Goal: Task Accomplishment & Management: Manage account settings

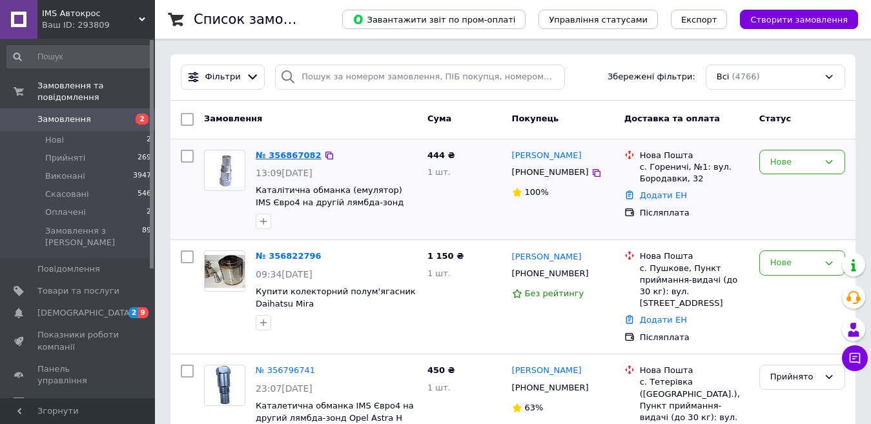
click at [276, 155] on link "№ 356867082" at bounding box center [289, 155] width 66 height 10
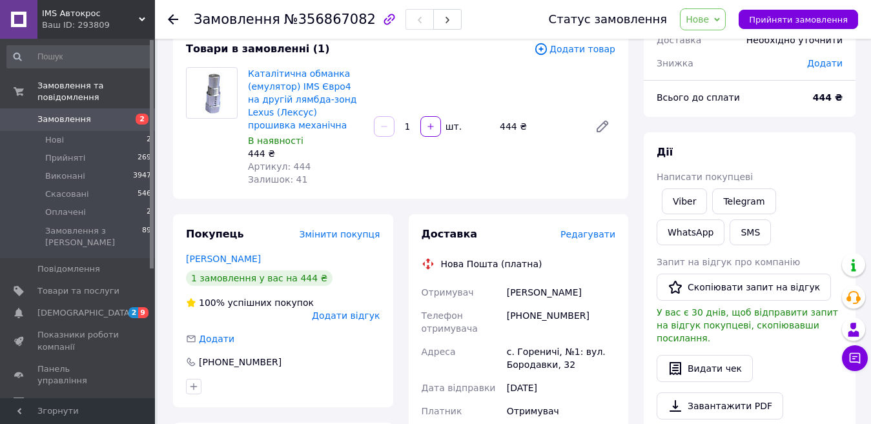
scroll to position [65, 0]
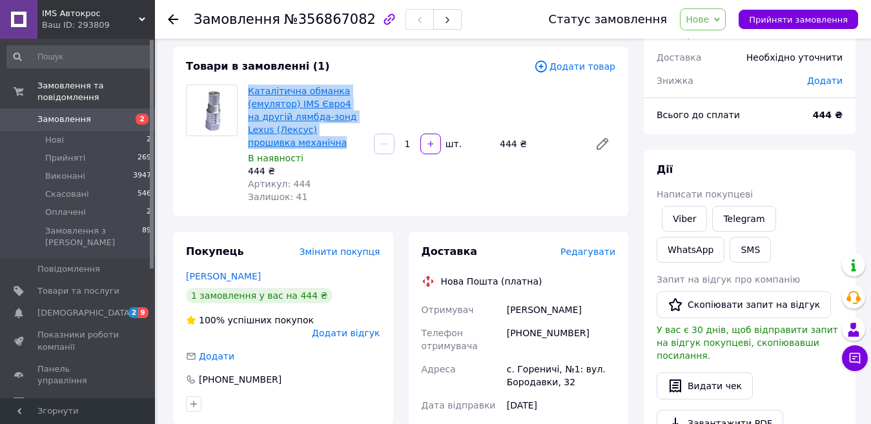
drag, startPoint x: 291, startPoint y: 144, endPoint x: 250, endPoint y: 89, distance: 68.7
click at [250, 89] on span "Каталітична обманка (емулятор) IMS Євро4 на другій лямбда-зонд Lexus (Лексус) п…" at bounding box center [306, 117] width 116 height 65
click at [370, 80] on div "Товари в замовленні (1) Додати товар Каталітична обманка (емулятор) IMS Євро4 н…" at bounding box center [400, 131] width 455 height 170
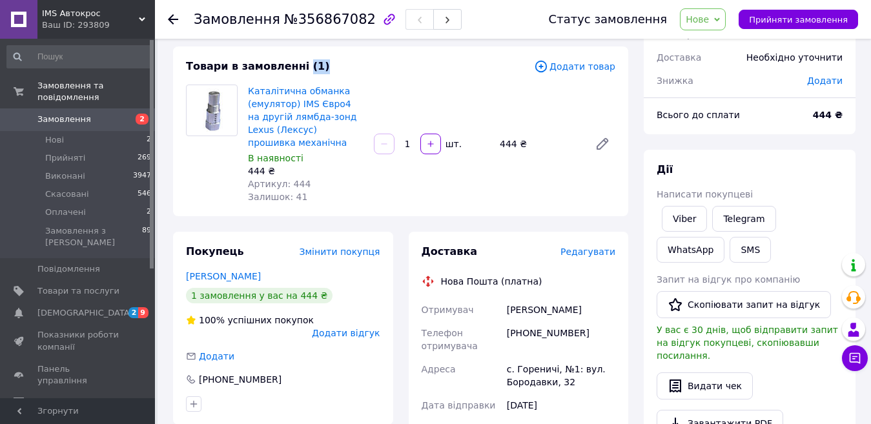
drag, startPoint x: 308, startPoint y: 68, endPoint x: 296, endPoint y: 68, distance: 12.9
click at [296, 68] on div "Товари в замовленні (1)" at bounding box center [360, 66] width 348 height 15
click at [298, 67] on span "Товари в замовленні (1)" at bounding box center [258, 66] width 144 height 12
click at [300, 68] on span "Товари в замовленні (1)" at bounding box center [258, 66] width 144 height 12
click at [348, 79] on div "Товари в замовленні (1) Додати товар Каталітична обманка (емулятор) IMS Євро4 н…" at bounding box center [400, 131] width 455 height 170
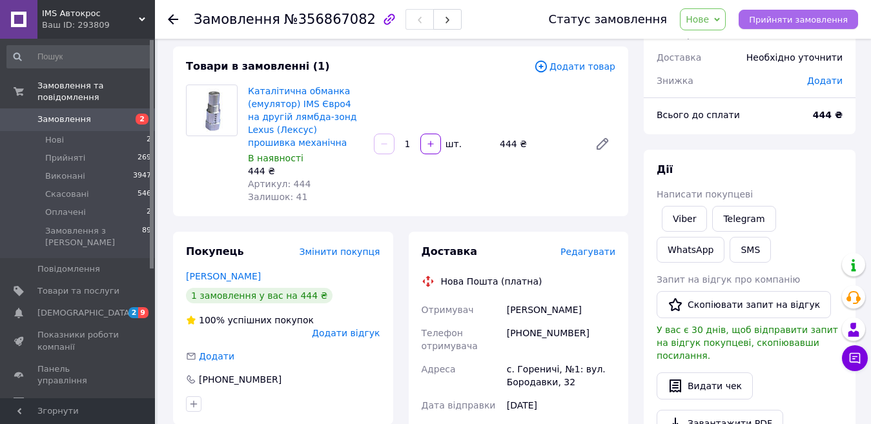
click at [804, 28] on button "Прийняти замовлення" at bounding box center [797, 19] width 119 height 19
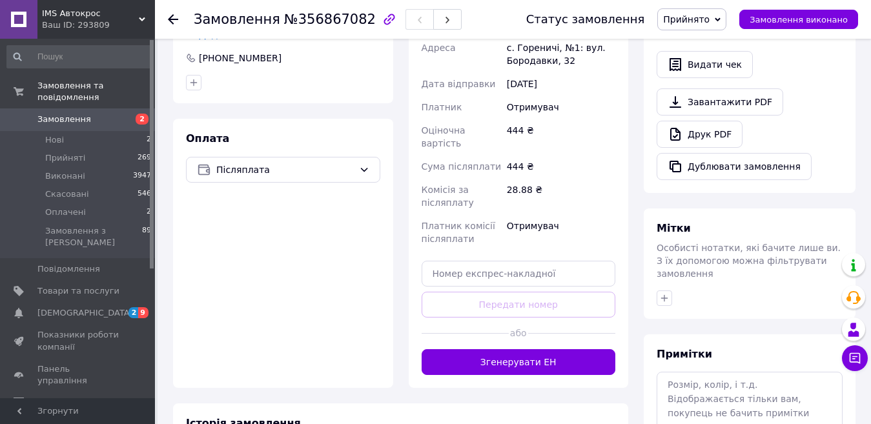
scroll to position [387, 0]
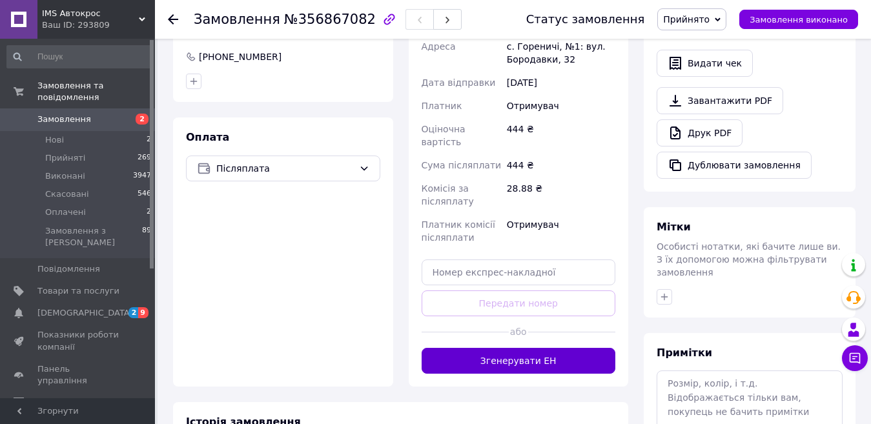
click at [549, 352] on button "Згенерувати ЕН" at bounding box center [518, 361] width 194 height 26
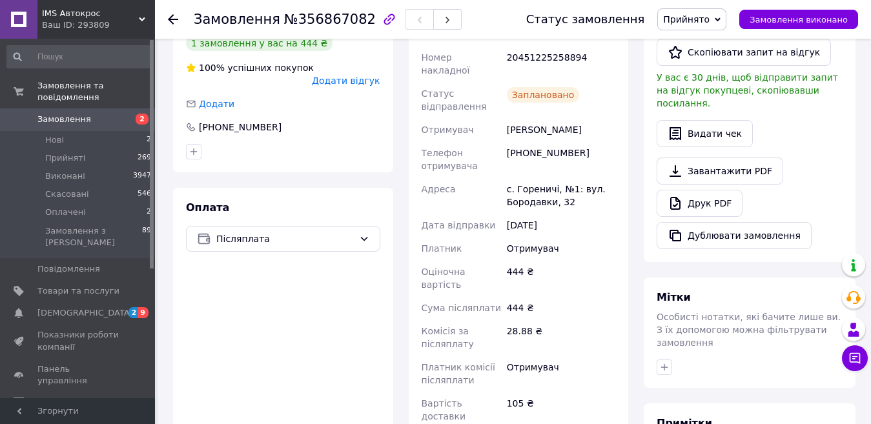
scroll to position [194, 0]
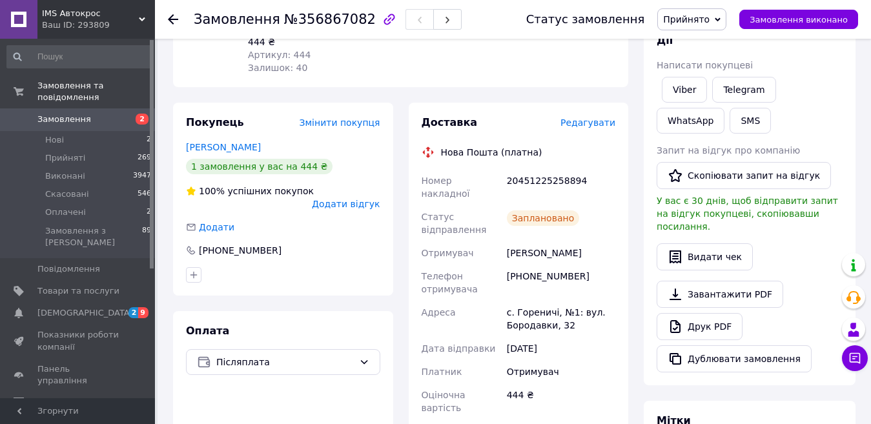
click at [173, 22] on icon at bounding box center [173, 19] width 10 height 10
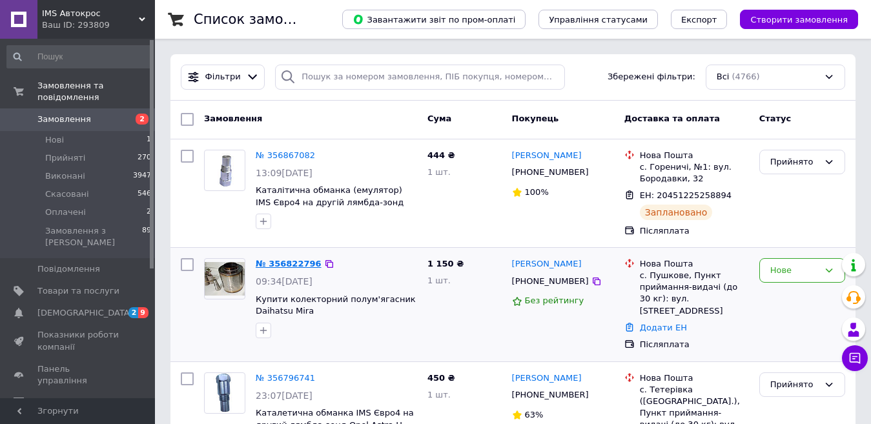
click at [294, 261] on link "№ 356822796" at bounding box center [289, 264] width 66 height 10
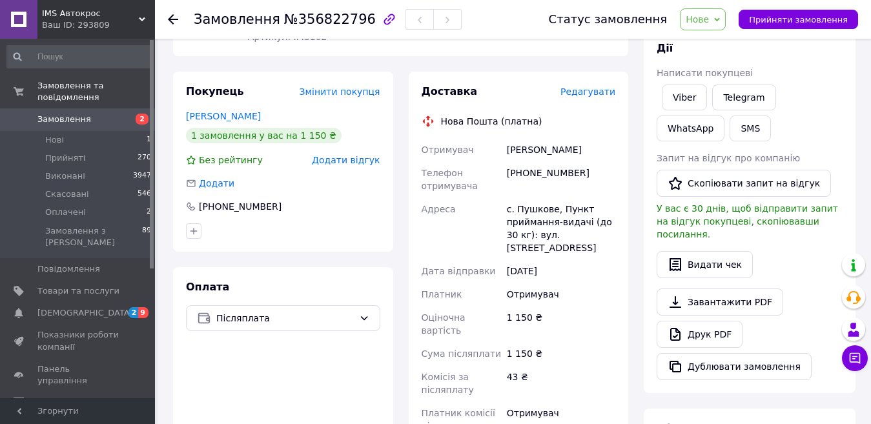
scroll to position [194, 0]
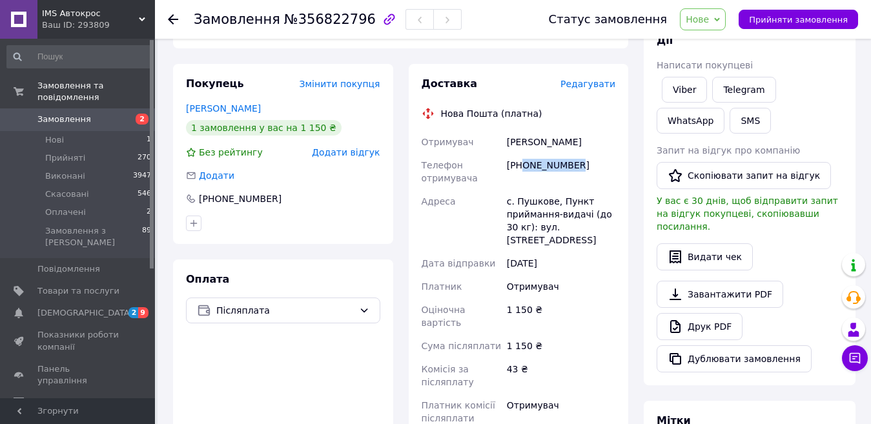
drag, startPoint x: 523, startPoint y: 166, endPoint x: 572, endPoint y: 166, distance: 48.4
click at [572, 166] on div "[PHONE_NUMBER]" at bounding box center [561, 172] width 114 height 36
click at [560, 165] on div "[PHONE_NUMBER]" at bounding box center [561, 172] width 114 height 36
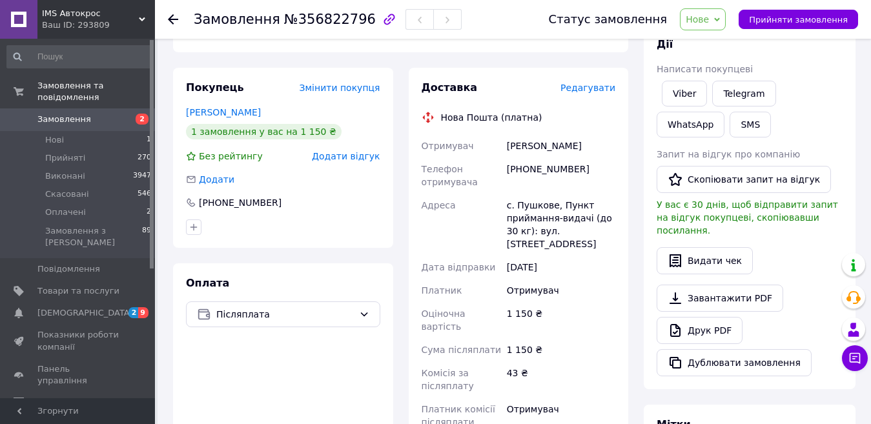
scroll to position [258, 0]
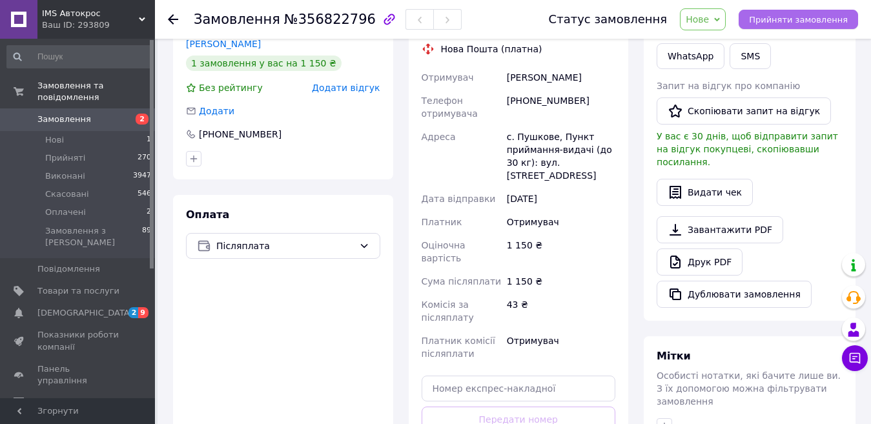
click at [787, 17] on span "Прийняти замовлення" at bounding box center [798, 20] width 99 height 10
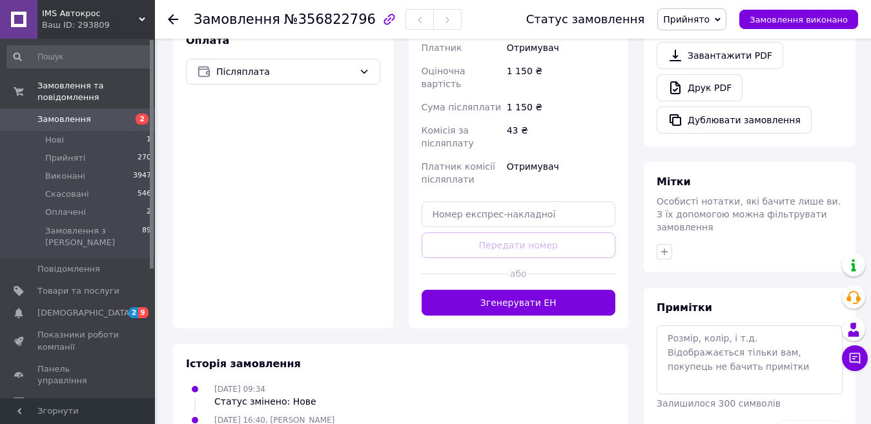
scroll to position [452, 0]
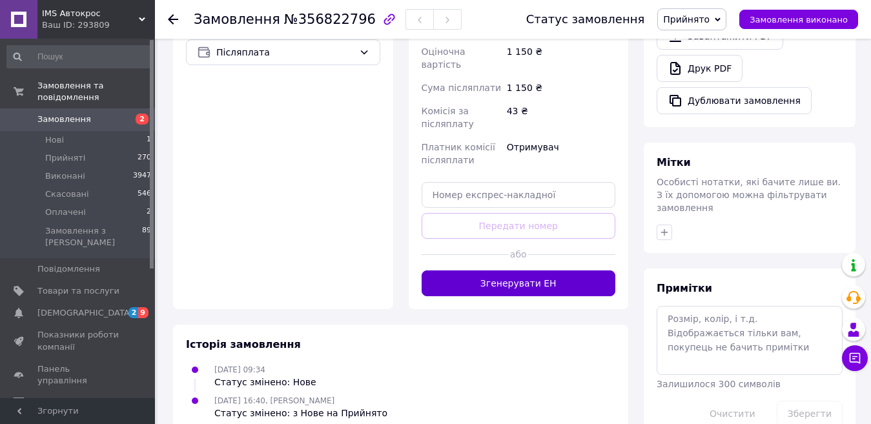
click at [506, 270] on button "Згенерувати ЕН" at bounding box center [518, 283] width 194 height 26
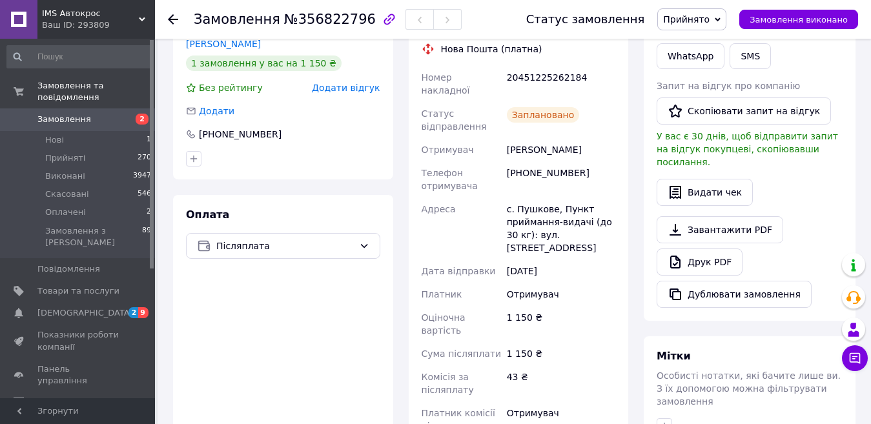
scroll to position [0, 0]
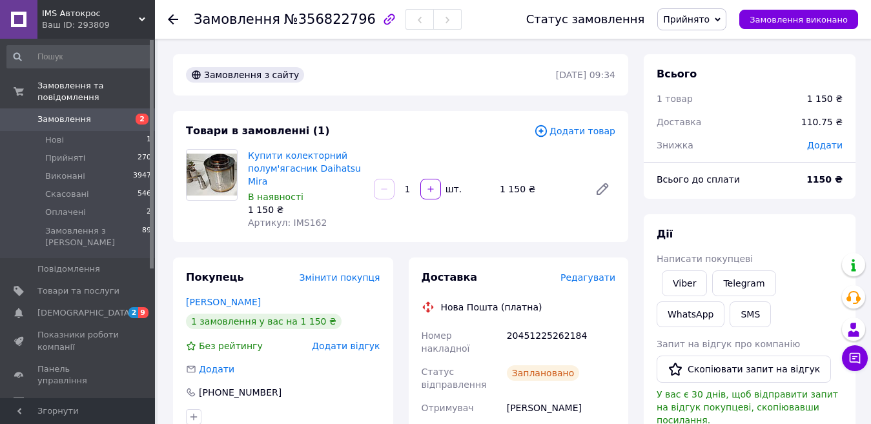
click at [171, 18] on icon at bounding box center [173, 19] width 10 height 10
